Goal: Transaction & Acquisition: Purchase product/service

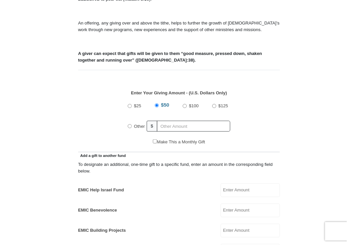
scroll to position [219, 0]
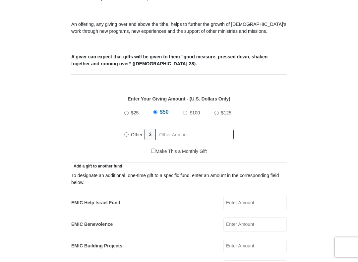
click at [130, 133] on label "Other" at bounding box center [137, 135] width 16 height 15
click at [129, 133] on input "Other" at bounding box center [126, 135] width 4 height 4
radio input "true"
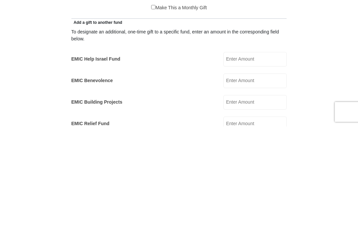
scroll to position [244, 0]
click at [260, 171] on input "EMIC Help Israel Fund" at bounding box center [255, 178] width 63 height 15
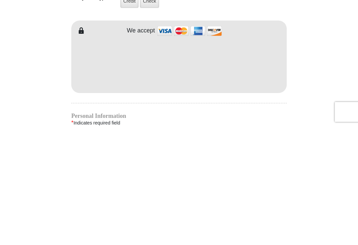
scroll to position [360, 0]
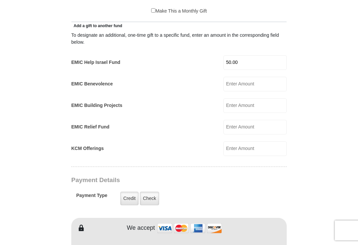
type input "50.00"
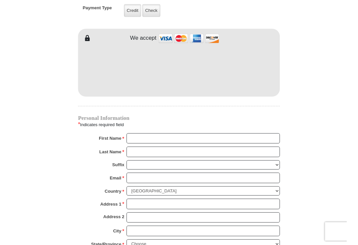
scroll to position [547, 0]
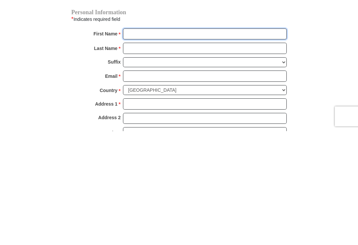
click at [149, 143] on input "First Name *" at bounding box center [205, 148] width 164 height 11
type input "[PERSON_NAME]"
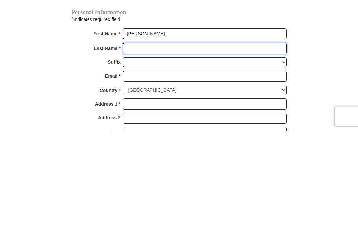
click at [154, 157] on input "Last Name *" at bounding box center [205, 162] width 164 height 11
type input "[PERSON_NAME]"
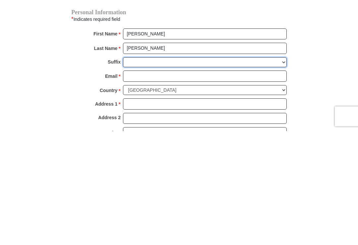
click at [154, 172] on select "[PERSON_NAME] I II III IV V VI" at bounding box center [205, 177] width 164 height 10
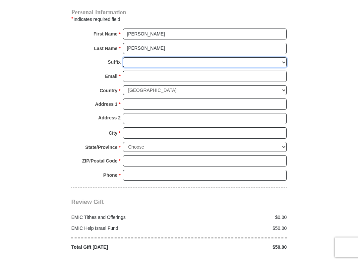
select select "Jr"
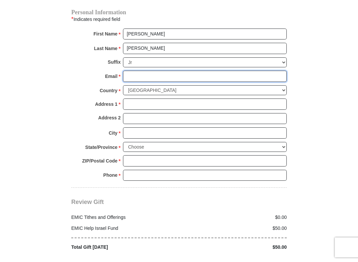
click at [147, 74] on input "Email *" at bounding box center [205, 76] width 164 height 11
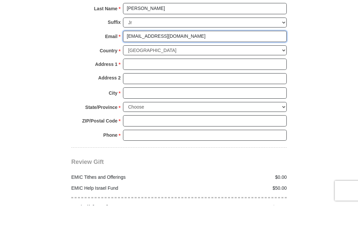
type input "[EMAIL_ADDRESS][DOMAIN_NAME]"
click at [150, 98] on input "Address 1 *" at bounding box center [205, 103] width 164 height 11
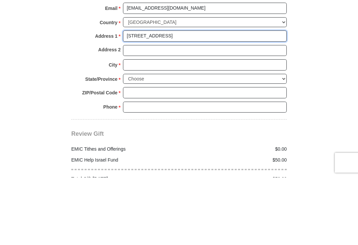
type input "[STREET_ADDRESS]"
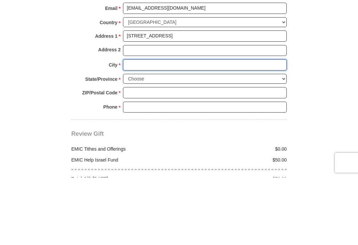
click at [153, 127] on input "City *" at bounding box center [205, 132] width 164 height 11
type input "[GEOGRAPHIC_DATA]"
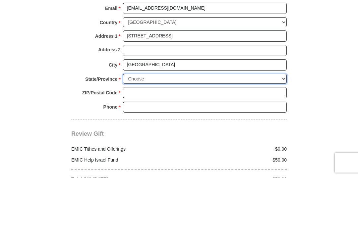
click at [160, 142] on select "Choose [US_STATE] [US_STATE] [US_STATE] [US_STATE] [US_STATE] Armed Forces Amer…" at bounding box center [205, 147] width 164 height 10
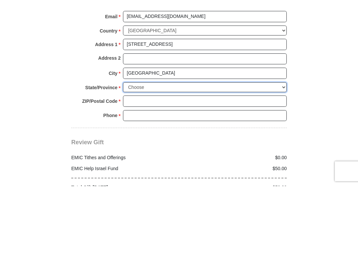
scroll to position [729, 0]
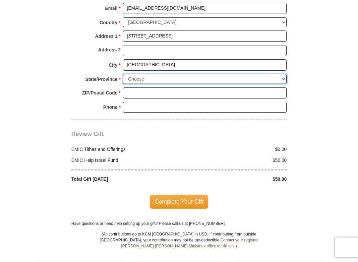
select select "VA"
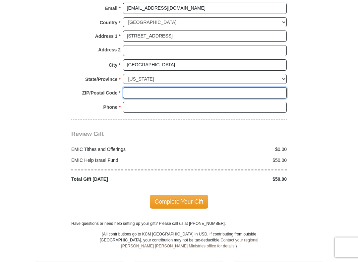
click at [148, 89] on input "ZIP/Postal Code *" at bounding box center [205, 92] width 164 height 11
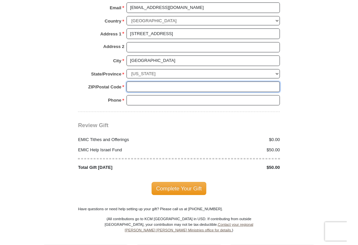
scroll to position [729, 0]
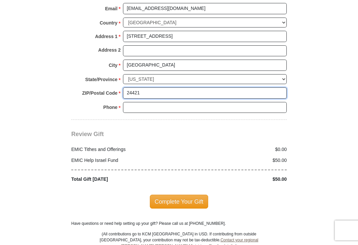
type input "24421"
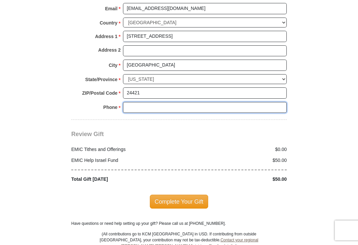
click at [146, 102] on input "Phone * *" at bounding box center [205, 107] width 164 height 11
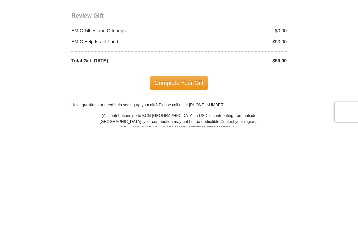
scroll to position [729, 0]
type input "[PHONE_NUMBER]"
click at [184, 195] on span "Complete Your Gift" at bounding box center [179, 202] width 59 height 14
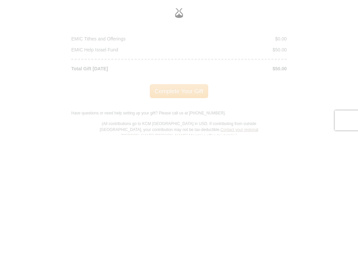
scroll to position [848, 0]
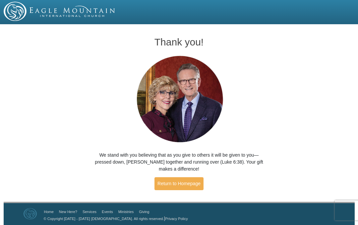
scroll to position [2, 0]
